Goal: Task Accomplishment & Management: Manage account settings

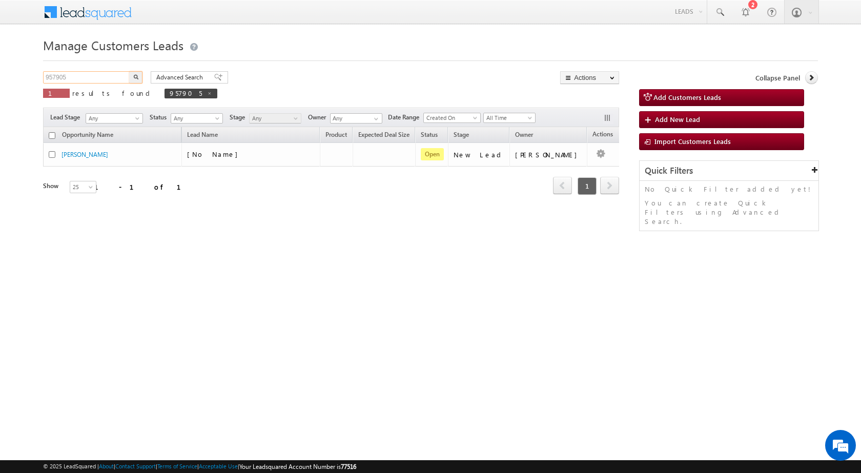
drag, startPoint x: 95, startPoint y: 75, endPoint x: 30, endPoint y: 75, distance: 65.1
click at [30, 75] on body "Menu [PERSON_NAME] sitar a7@ks erve." at bounding box center [430, 145] width 861 height 291
paste input "6841"
type input "956841"
click at [132, 73] on button "button" at bounding box center [135, 77] width 13 height 12
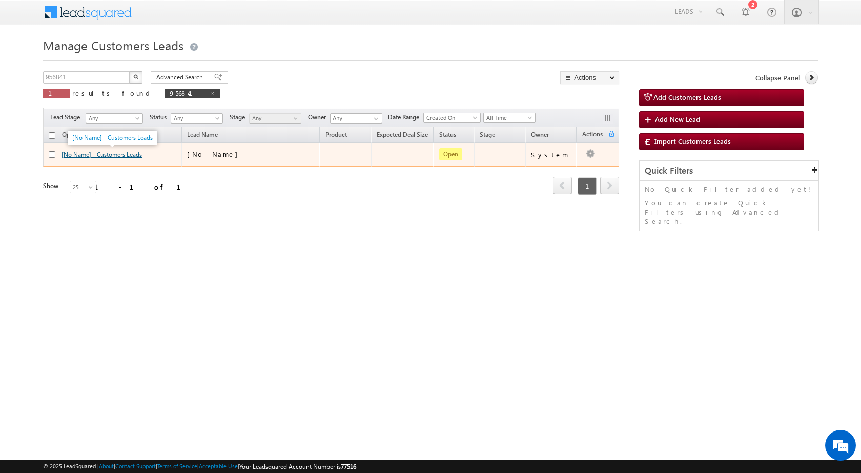
click at [134, 152] on link "[No Name] - Customers Leads" at bounding box center [102, 155] width 81 height 8
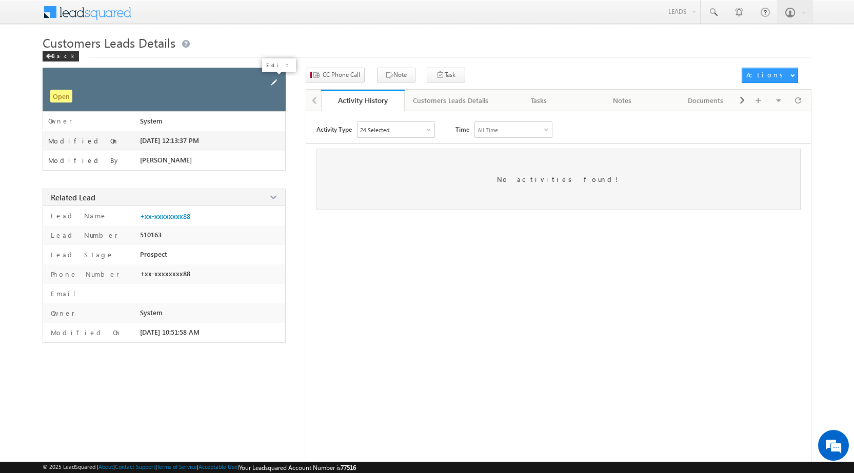
click at [270, 82] on span at bounding box center [273, 82] width 11 height 11
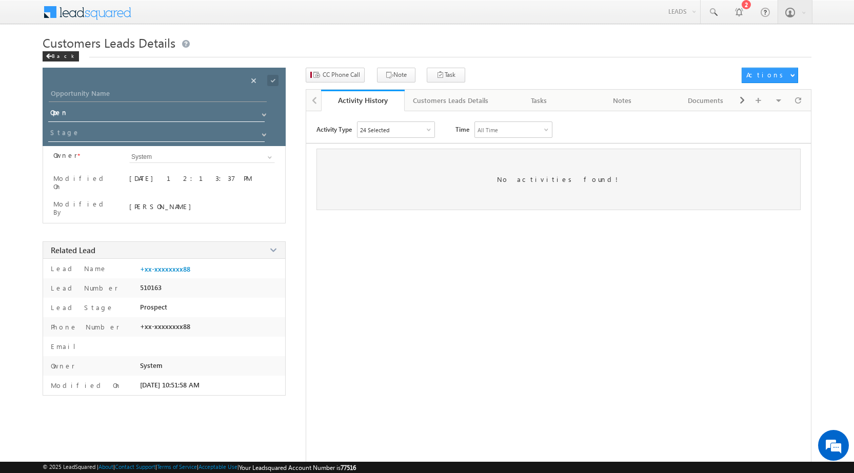
click at [144, 100] on div at bounding box center [170, 97] width 243 height 18
click at [147, 93] on input "Opportunity Name" at bounding box center [158, 95] width 218 height 14
paste input "[PERSON_NAME]"
type input "[PERSON_NAME]"
click at [276, 83] on span at bounding box center [272, 80] width 11 height 11
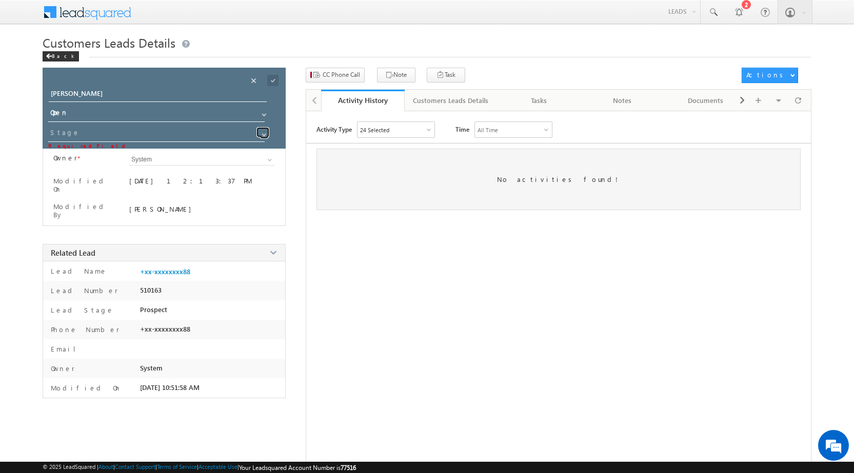
click at [261, 133] on span at bounding box center [264, 135] width 8 height 8
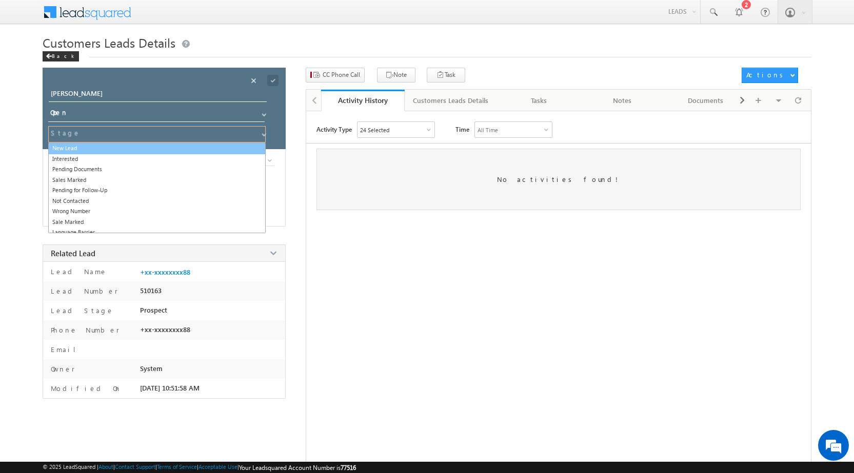
click at [78, 152] on link "New Lead" at bounding box center [156, 149] width 217 height 12
type input "New Lead"
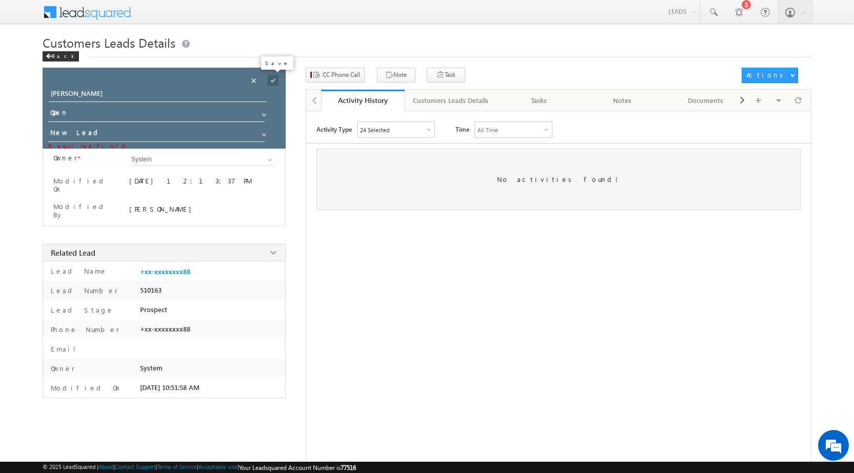
click at [276, 81] on span at bounding box center [272, 80] width 11 height 11
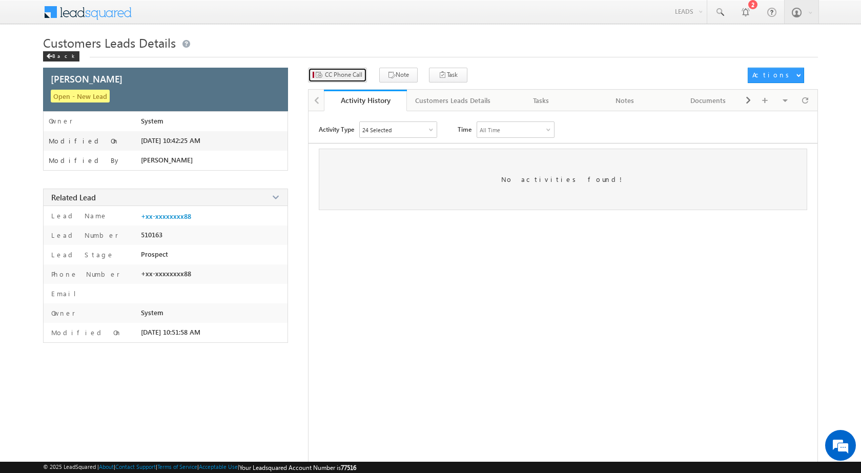
click at [352, 78] on span "CC Phone Call" at bounding box center [343, 74] width 37 height 9
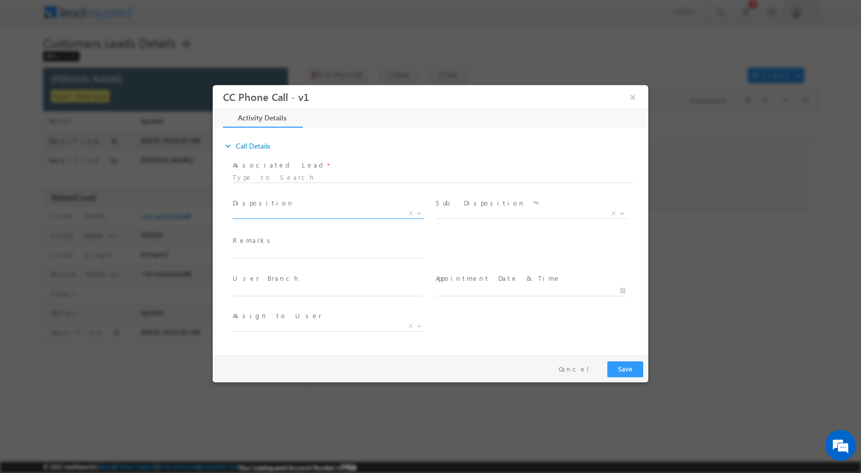
click at [421, 212] on b at bounding box center [419, 213] width 6 height 4
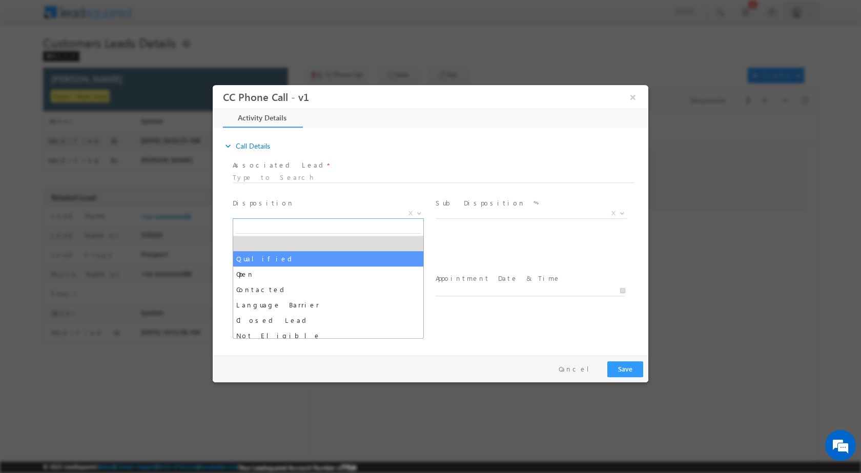
select select "Qualified"
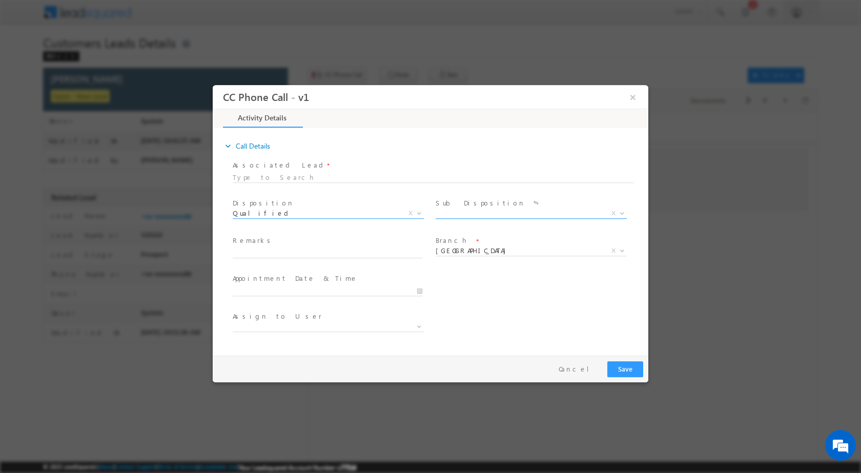
click at [613, 214] on span "X" at bounding box center [614, 212] width 4 height 9
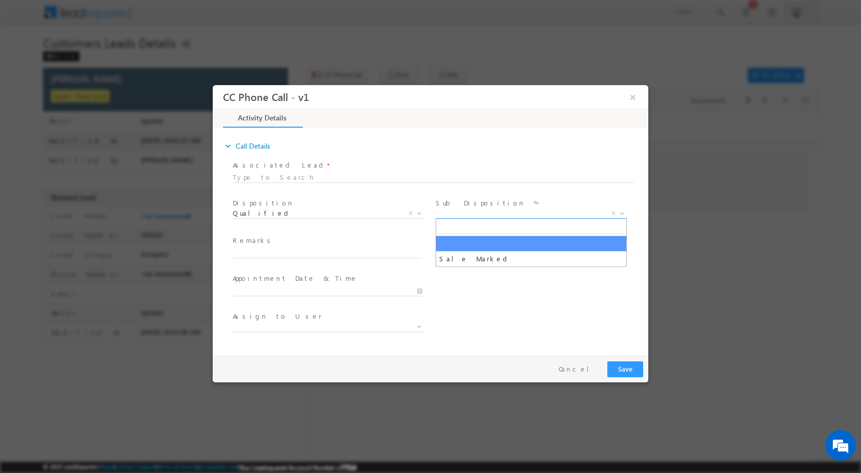
click at [619, 213] on b at bounding box center [622, 213] width 6 height 4
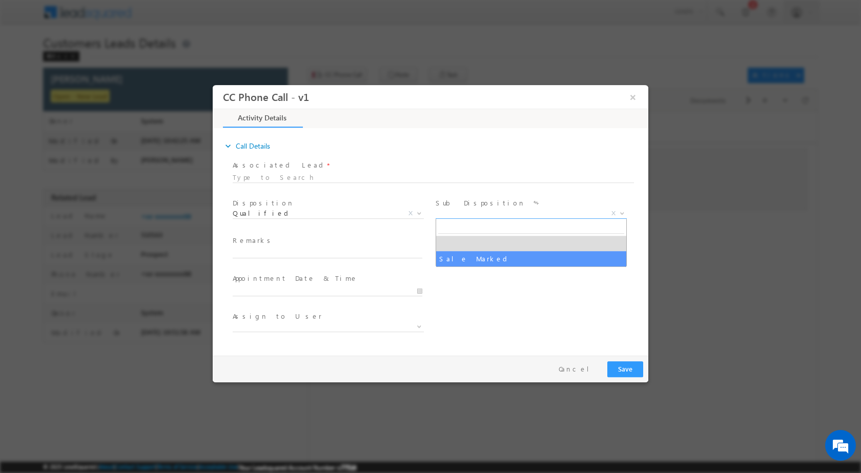
select select "Sale Marked"
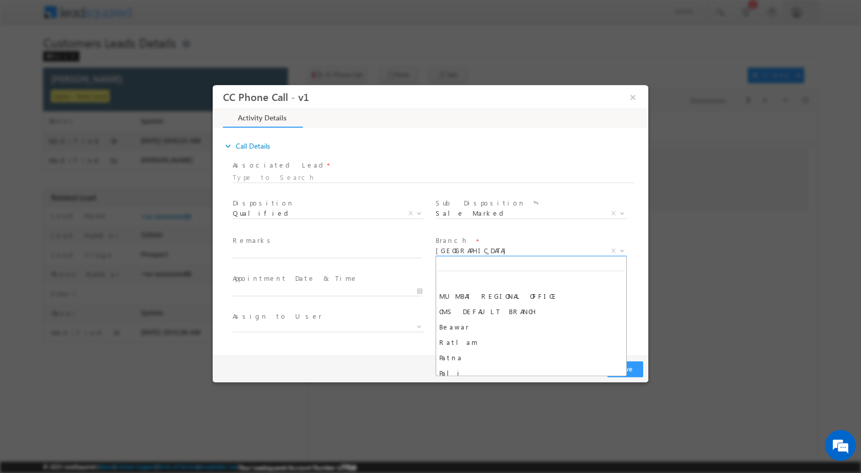
click at [626, 251] on span at bounding box center [621, 250] width 10 height 13
type input "G"
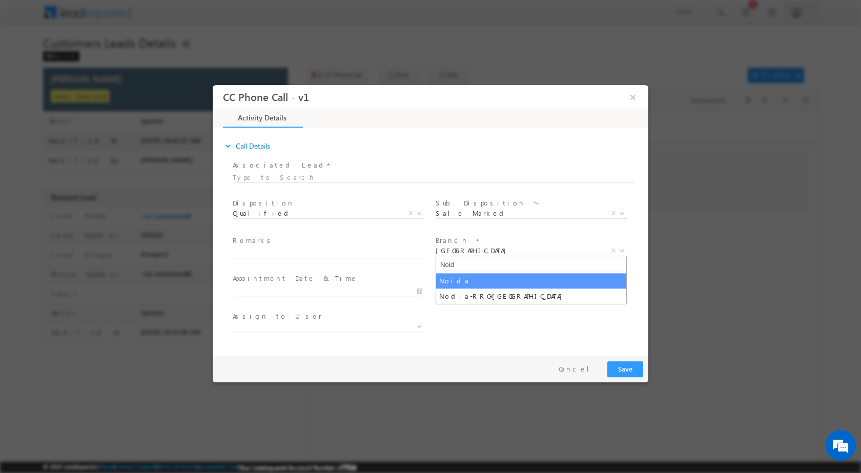
type input "Noid"
select select "Noida"
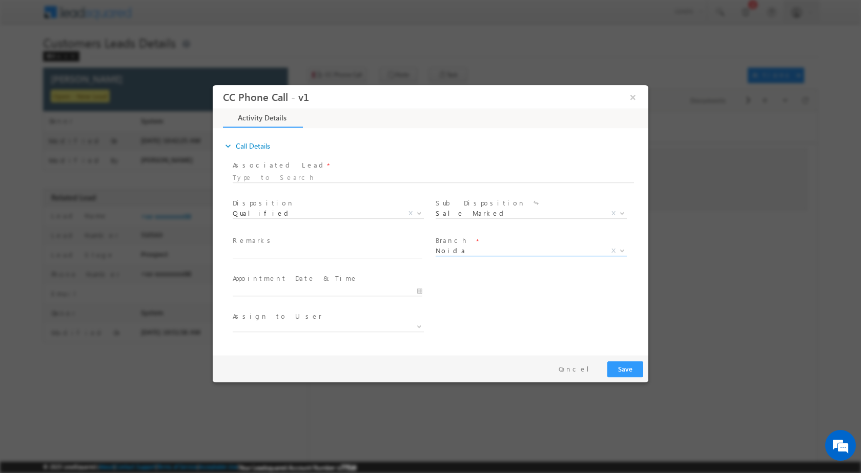
type input "10/04/2025 10:39 AM"
click at [414, 292] on input "10/04/2025 10:39 AM" at bounding box center [328, 291] width 190 height 10
select select "ajai.kumar@sgrlimited.in"
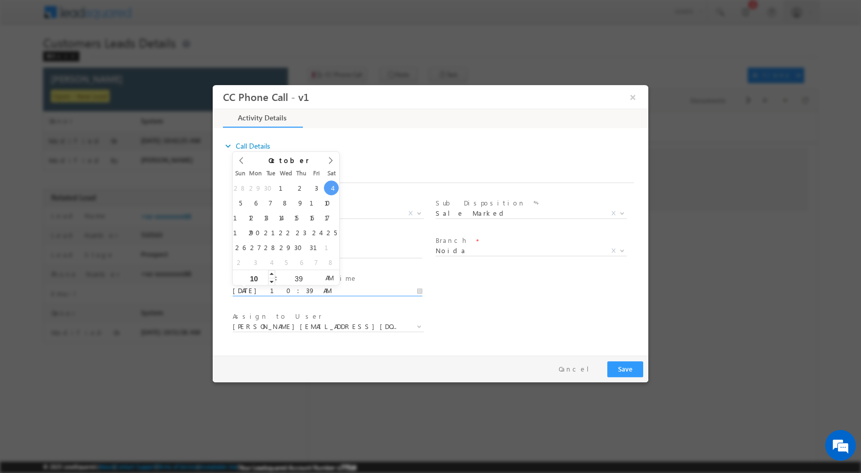
click at [259, 280] on input "10" at bounding box center [254, 278] width 43 height 7
click at [256, 276] on input "10" at bounding box center [254, 278] width 43 height 7
type input "02"
type input "10/04/2025 2:39 AM"
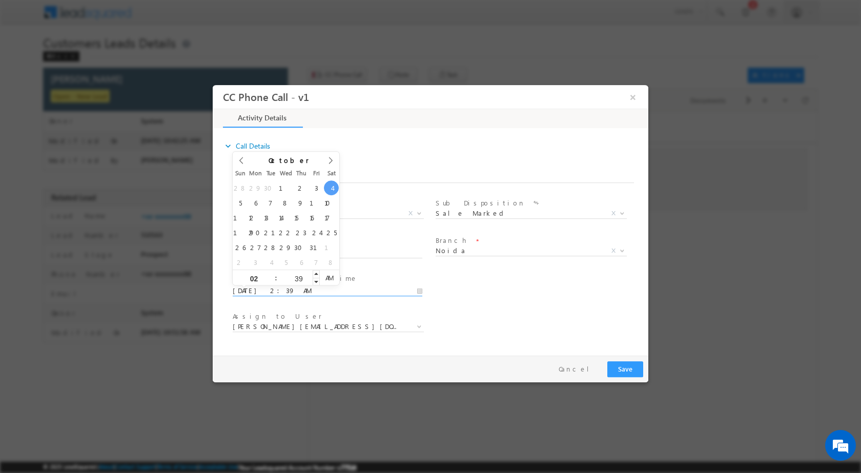
click at [304, 273] on div "39" at bounding box center [298, 277] width 43 height 15
click at [299, 279] on input "39" at bounding box center [298, 278] width 43 height 7
type input "00"
type input "10/04/2025 2:00 PM"
click at [325, 275] on span "AM" at bounding box center [329, 277] width 19 height 15
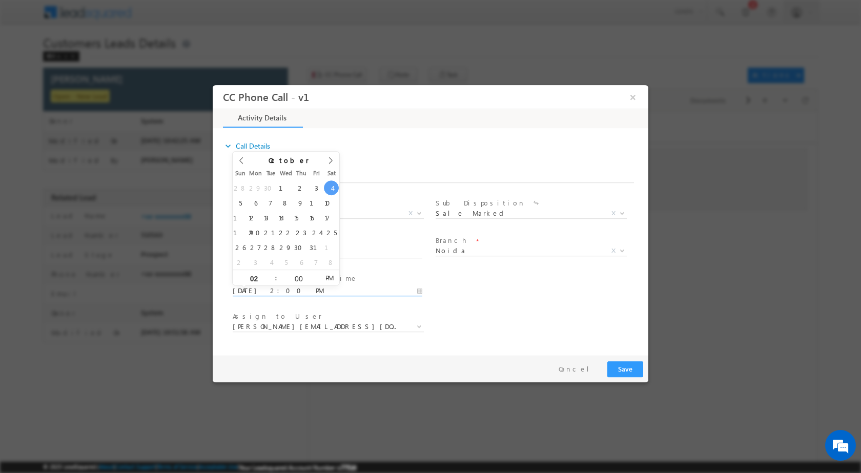
click at [575, 314] on div "Assign to User * ajai.kumar@sgrlimited.in akash.kumar1@sgrlimited.in dharmendra…" at bounding box center [440, 328] width 418 height 38
click at [417, 324] on b at bounding box center [419, 326] width 6 height 4
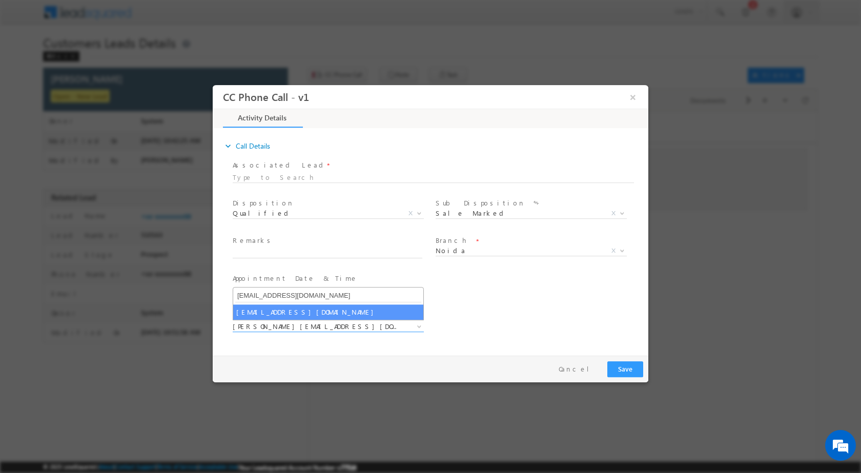
type input "satya.tiwari@sgrlimited.in"
select select "satya.tiwari@sgrlimited.in"
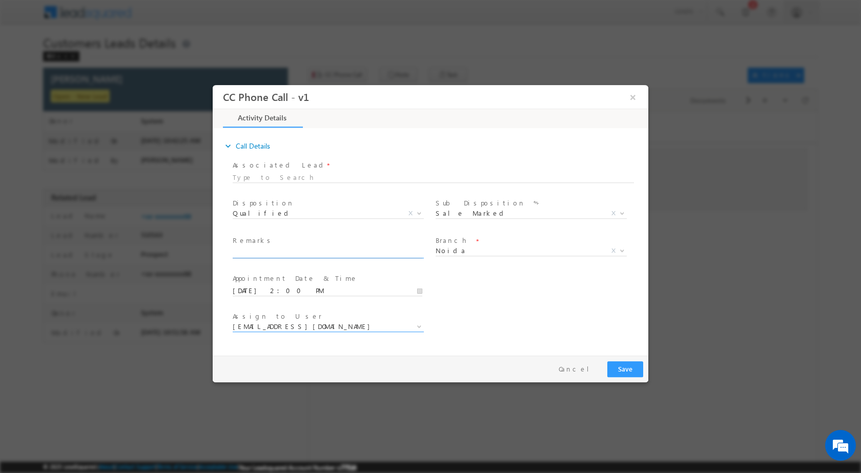
click at [282, 252] on input "text" at bounding box center [328, 253] width 190 height 10
paste input "04/10-Customer name is Imran Mubarik Customer age is 43 yrs Loan type is Constr…"
type input "04/10-Customer name is Imran Mubarik Customer age is 43 yrs Loan type is Constr…"
click at [630, 366] on button "Save" at bounding box center [626, 369] width 36 height 16
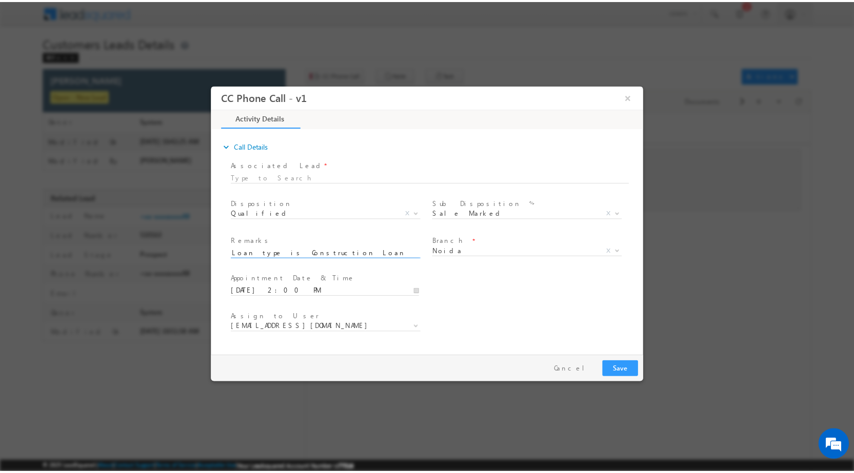
scroll to position [0, 0]
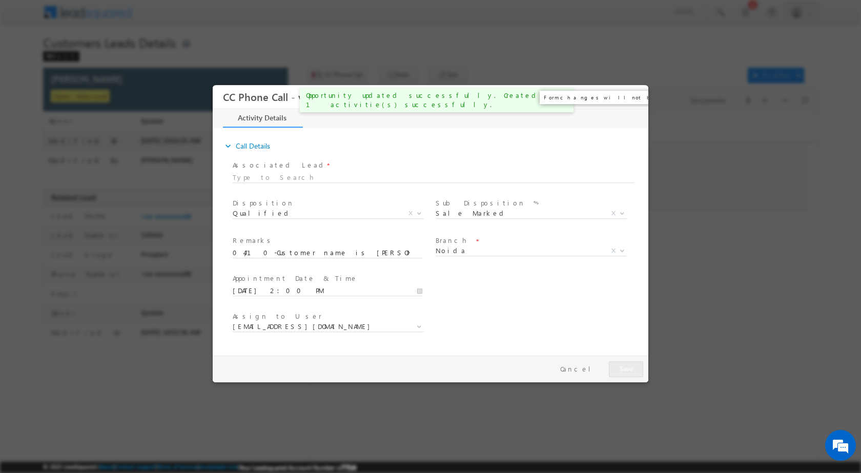
click at [639, 91] on button "×" at bounding box center [633, 96] width 17 height 19
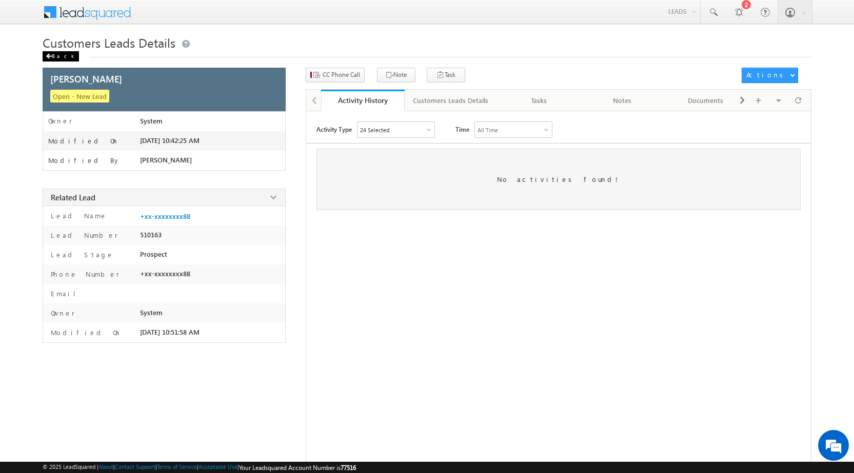
click at [59, 55] on div "Back" at bounding box center [61, 56] width 36 height 10
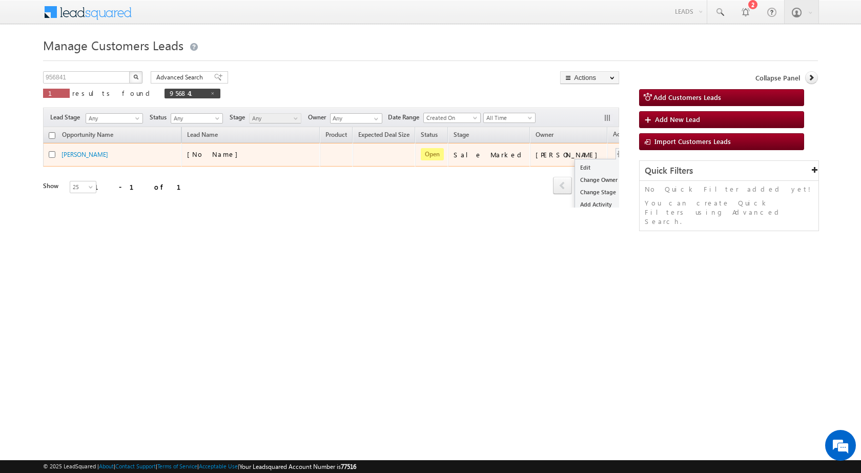
click at [613, 158] on div "Edit Change Owner Change Stage Add Activity Add Task Delete" at bounding box center [621, 154] width 16 height 13
click at [575, 169] on link "Edit" at bounding box center [600, 168] width 51 height 12
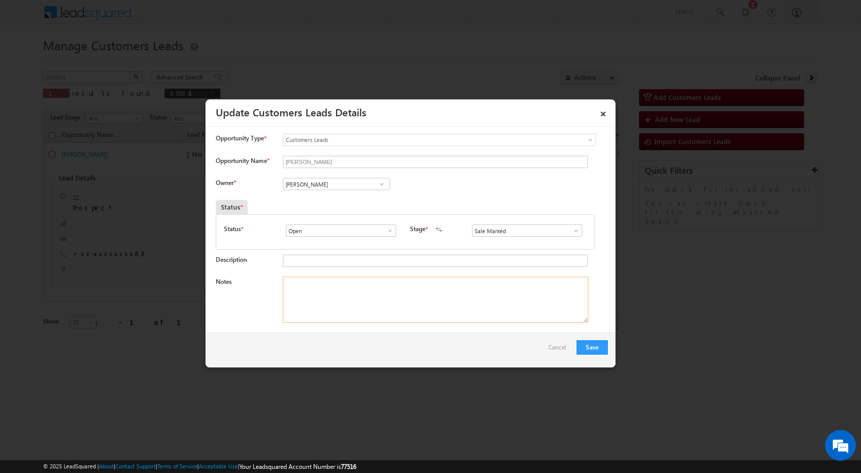
click at [428, 320] on textarea "Notes" at bounding box center [436, 300] width 306 height 46
paste textarea "04/10-Customer name is [PERSON_NAME] Customer age is [DEMOGRAPHIC_DATA] yrs Loa…"
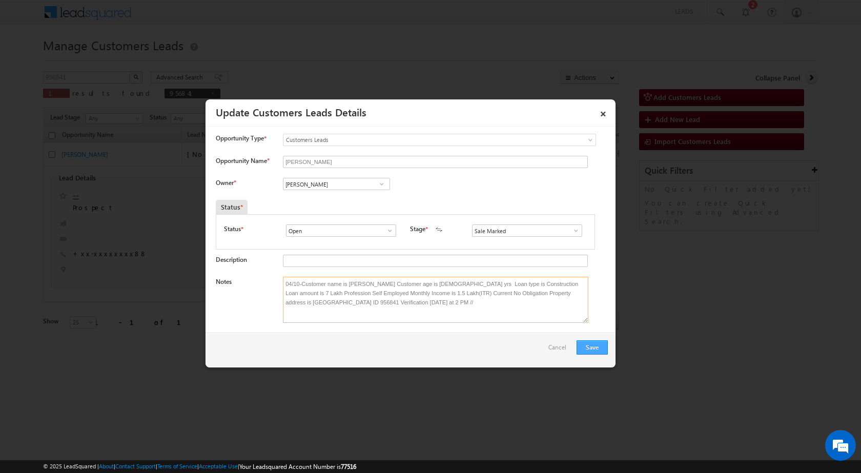
type textarea "04/10-Customer name is [PERSON_NAME] Customer age is [DEMOGRAPHIC_DATA] yrs Loa…"
click at [587, 346] on button "Save" at bounding box center [592, 347] width 31 height 14
